Goal: Complete application form: Complete application form

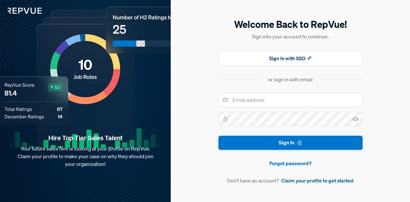
click at [305, 178] on link "Claim your profile to get started" at bounding box center [317, 181] width 72 height 8
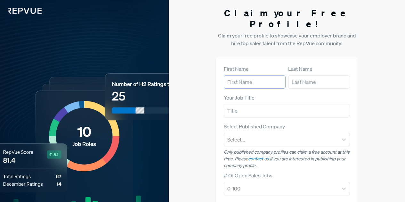
click at [251, 75] on input "text" at bounding box center [255, 81] width 62 height 13
type input "[PERSON_NAME]"
click at [252, 104] on input "text" at bounding box center [287, 110] width 127 height 13
type input "SDR"
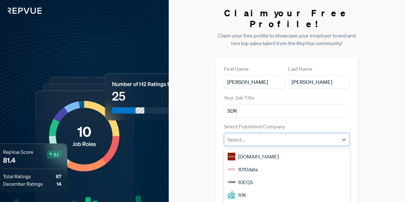
click at [260, 134] on div "Select..." at bounding box center [281, 140] width 114 height 12
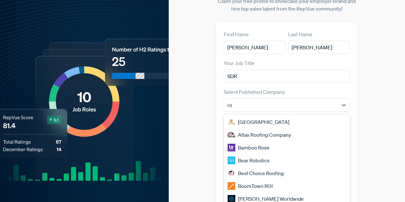
type input "roa"
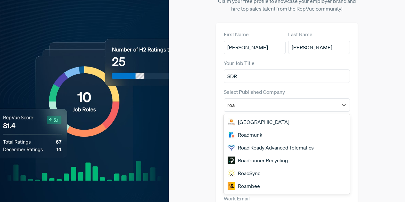
click at [273, 154] on div "Roadrunner Recycling" at bounding box center [287, 160] width 127 height 13
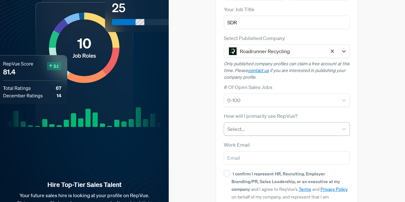
scroll to position [99, 0]
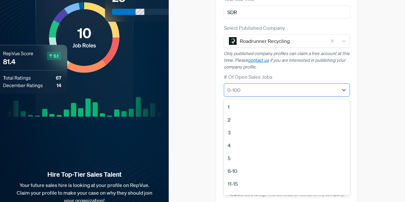
click at [274, 86] on div at bounding box center [281, 90] width 108 height 9
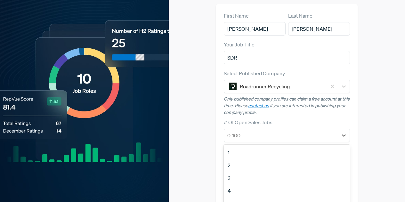
scroll to position [3, 0]
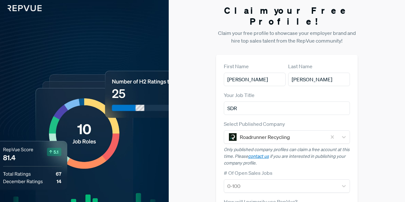
click at [348, 91] on div "Your Job Title SDR" at bounding box center [287, 103] width 127 height 24
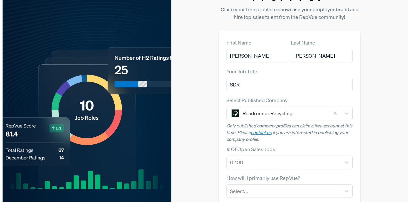
scroll to position [0, 0]
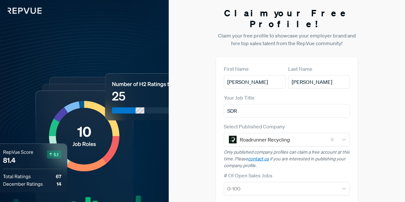
click at [40, 11] on img at bounding box center [21, 7] width 42 height 14
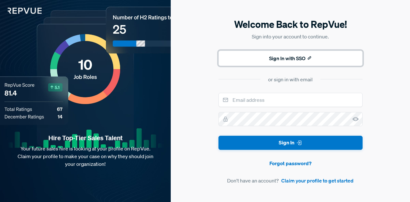
click at [283, 57] on button "Sign In with SSO" at bounding box center [290, 58] width 144 height 15
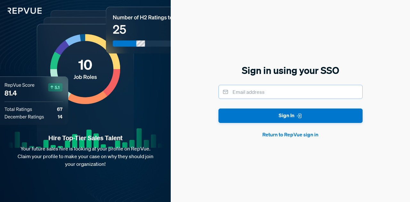
click at [264, 97] on input "email" at bounding box center [290, 92] width 144 height 14
type input "[EMAIL_ADDRESS][DOMAIN_NAME]"
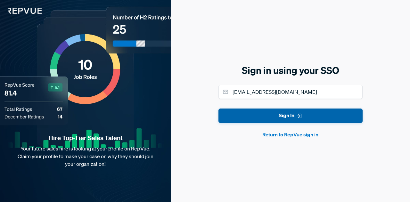
click at [270, 116] on button "Sign In" at bounding box center [290, 116] width 144 height 14
